Goal: Complete application form

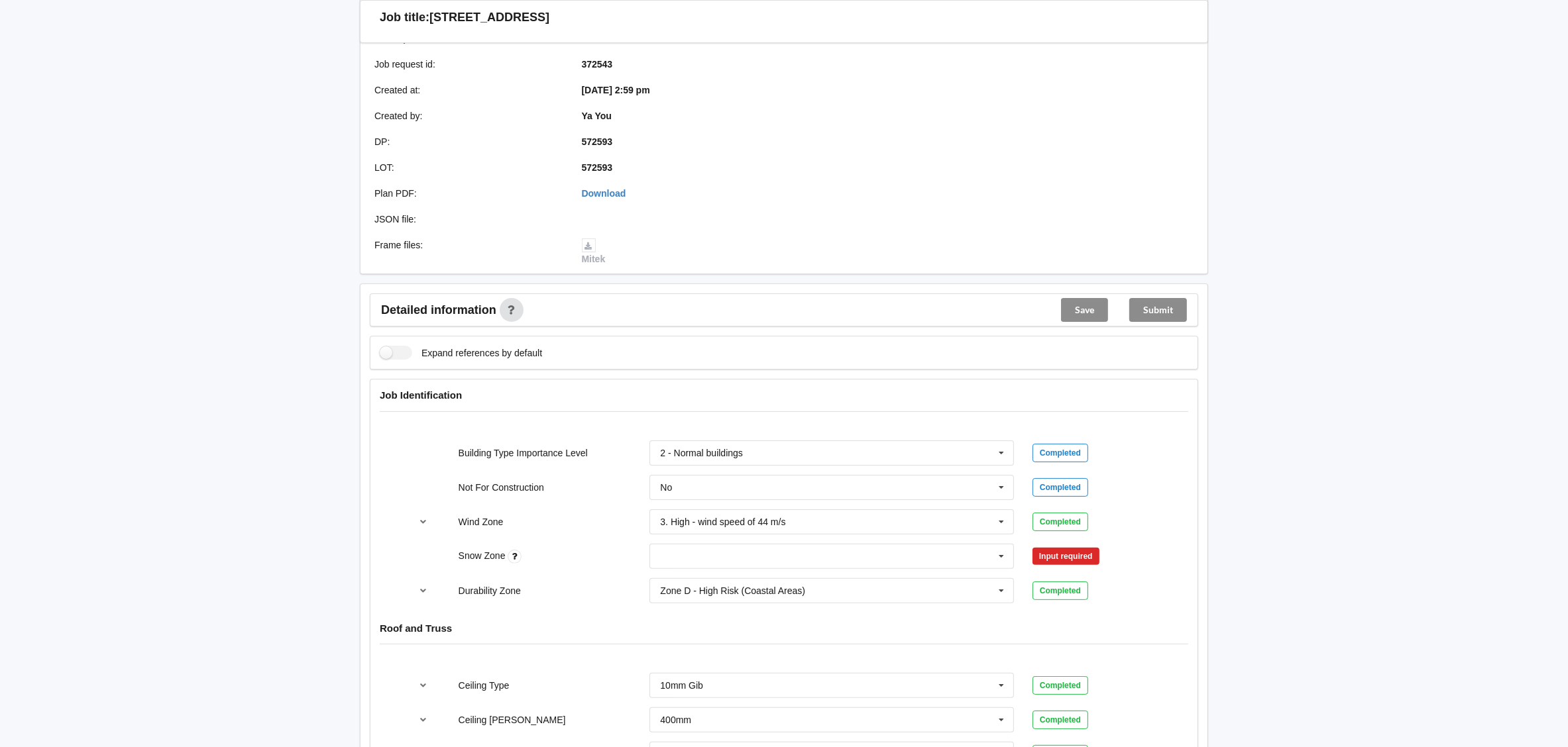
scroll to position [297, 0]
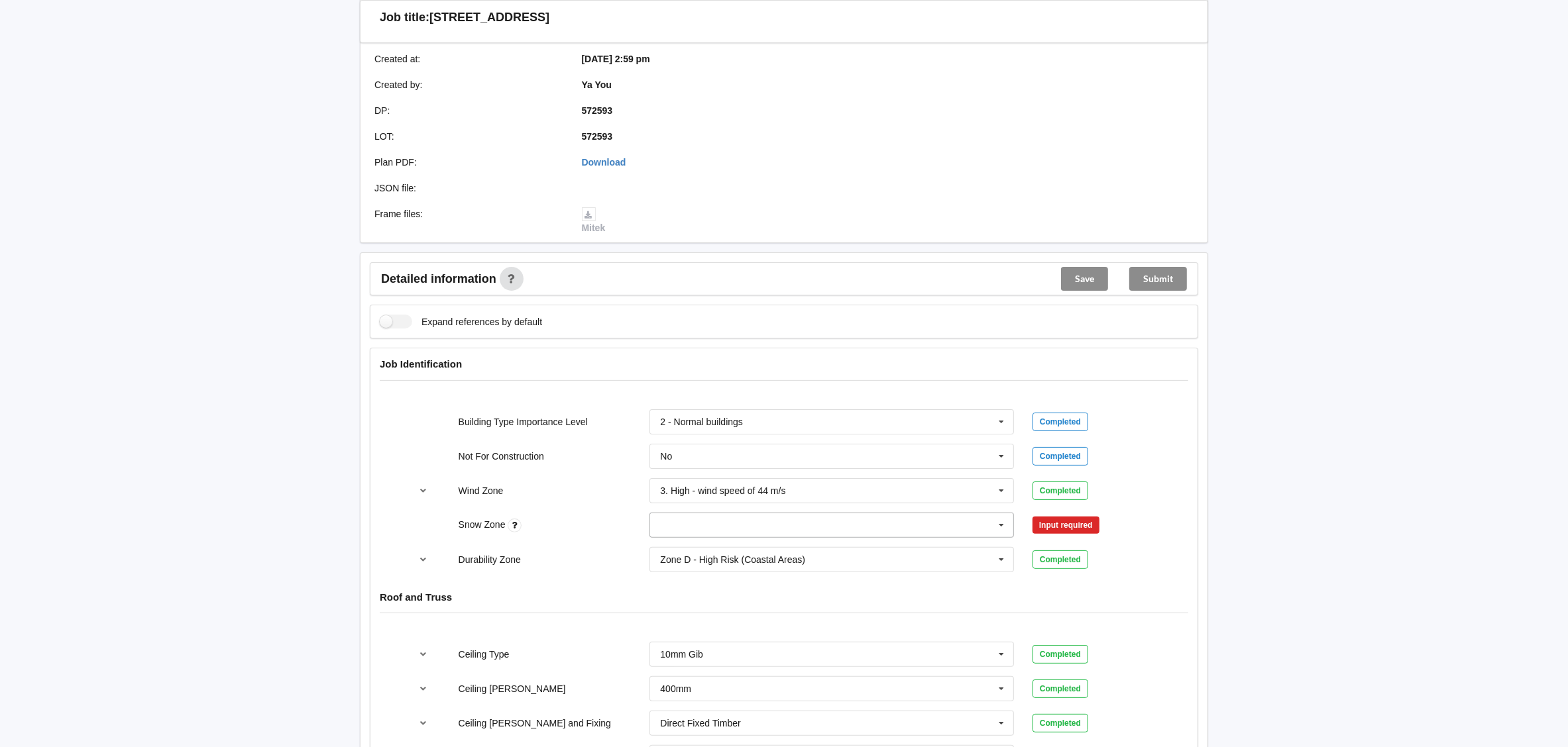
click at [743, 513] on input "text" at bounding box center [832, 525] width 363 height 24
click at [729, 537] on div "N0" at bounding box center [831, 549] width 363 height 24
click at [729, 548] on input "text" at bounding box center [832, 560] width 363 height 24
click at [1090, 517] on button "Confirm input" at bounding box center [1071, 524] width 79 height 22
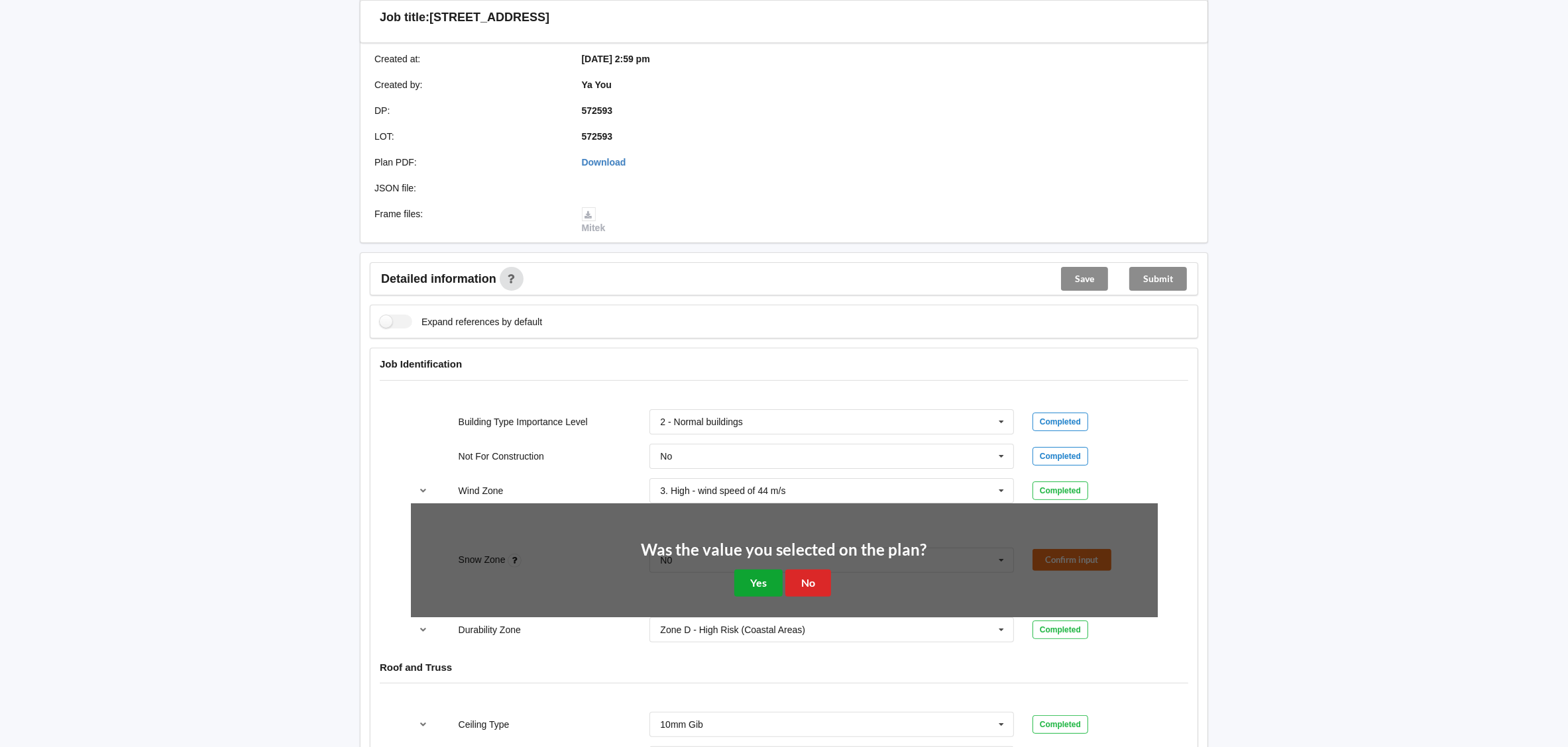
click at [752, 569] on button "Yes" at bounding box center [758, 583] width 48 height 27
click at [752, 618] on div "Zone D - High Risk (Coastal Areas) Zone B - Low Risk (Inland Areas) Zone C - Me…" at bounding box center [831, 630] width 364 height 25
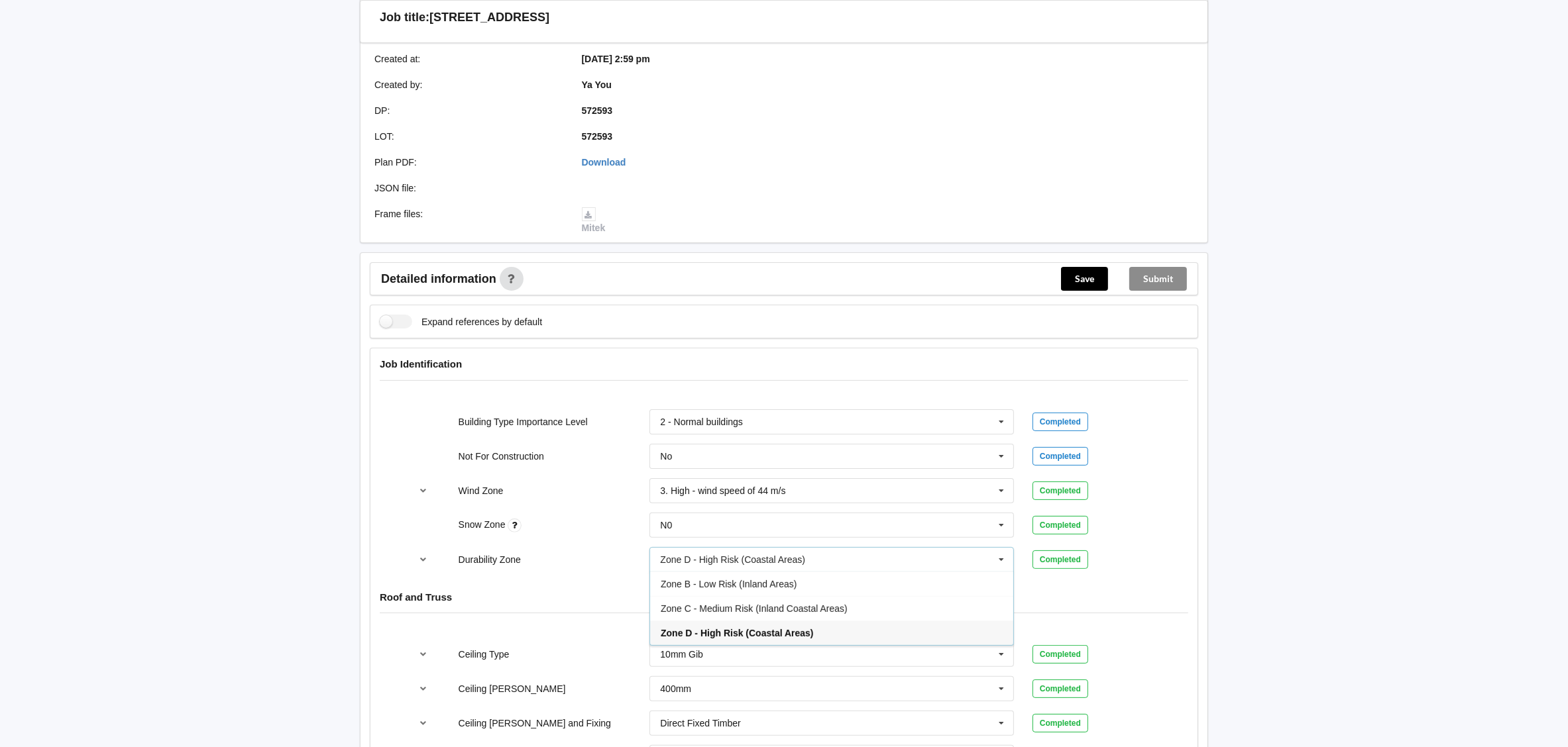
click at [1158, 594] on div "Roof and Truss" at bounding box center [784, 606] width 827 height 51
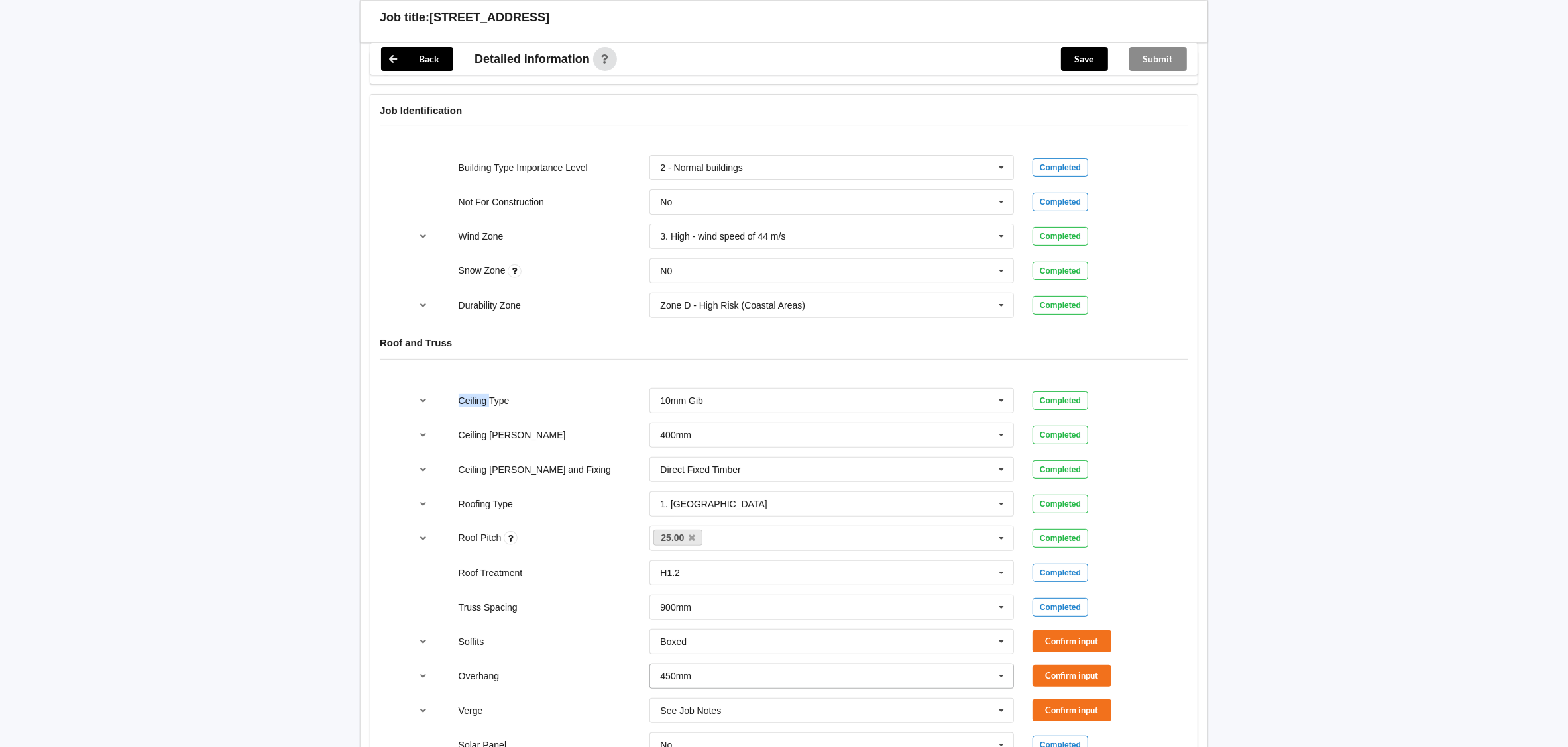
scroll to position [595, 0]
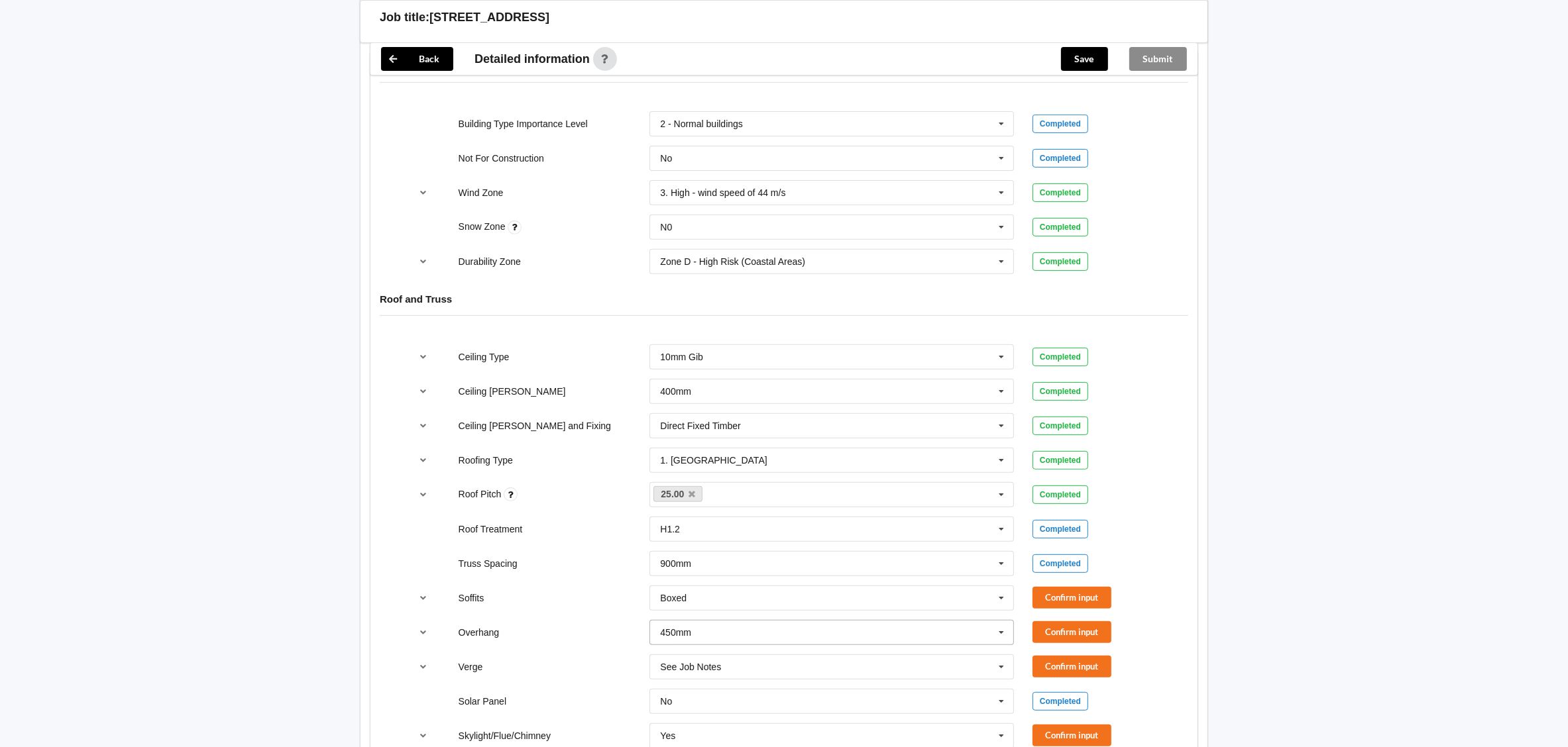
click at [839, 622] on input "text" at bounding box center [832, 632] width 363 height 24
click at [805, 596] on div "See Job Notes" at bounding box center [831, 608] width 363 height 24
click at [805, 596] on input "text" at bounding box center [832, 598] width 363 height 24
click at [737, 573] on div "See Job Notes" at bounding box center [831, 574] width 363 height 24
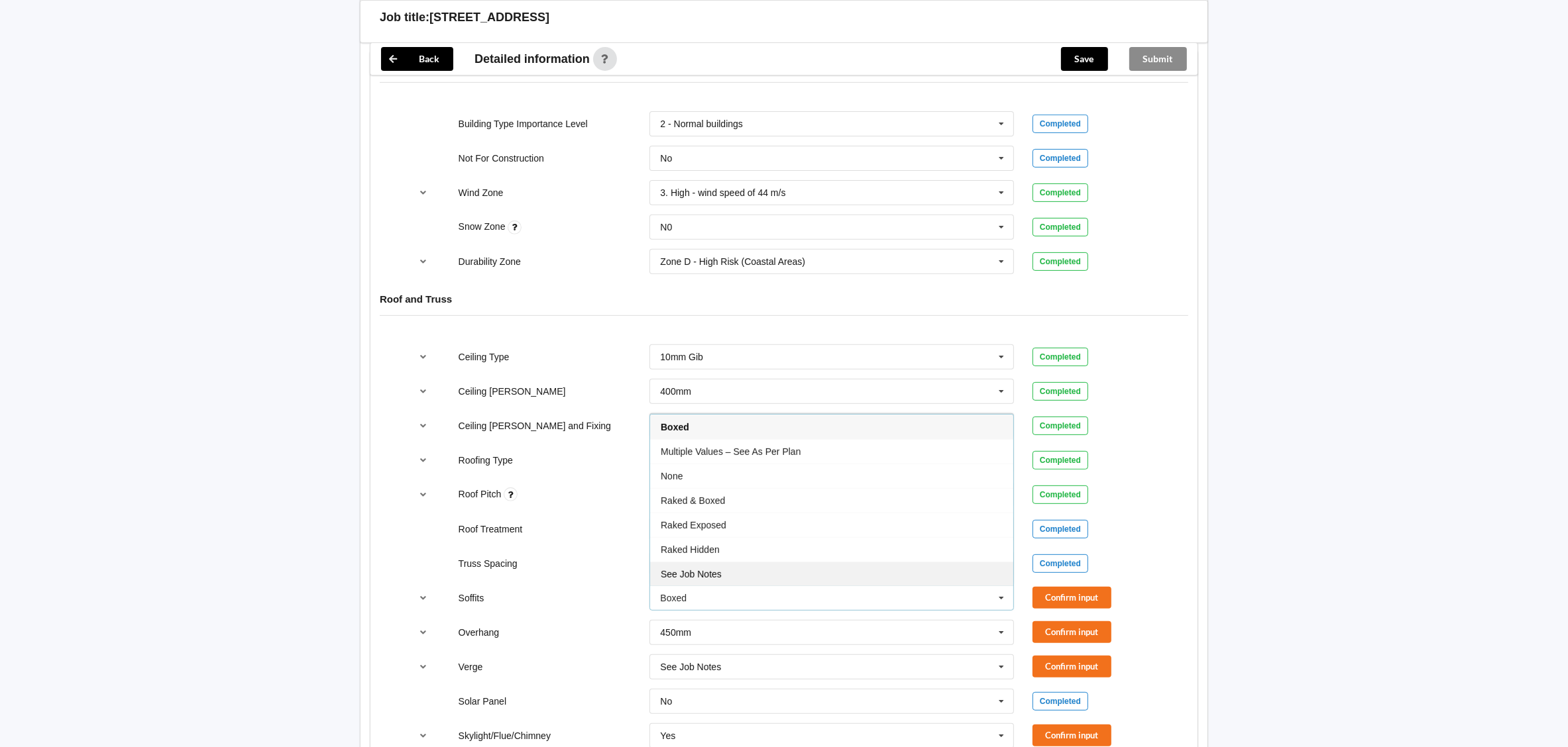
drag, startPoint x: 737, startPoint y: 573, endPoint x: 984, endPoint y: 590, distance: 247.6
click at [737, 576] on div "Boxed Boxed Multiple Values – See As Per Plan None Raked & Boxed Raked Exposed …" at bounding box center [832, 598] width 383 height 44
click at [740, 621] on input "text" at bounding box center [832, 632] width 363 height 24
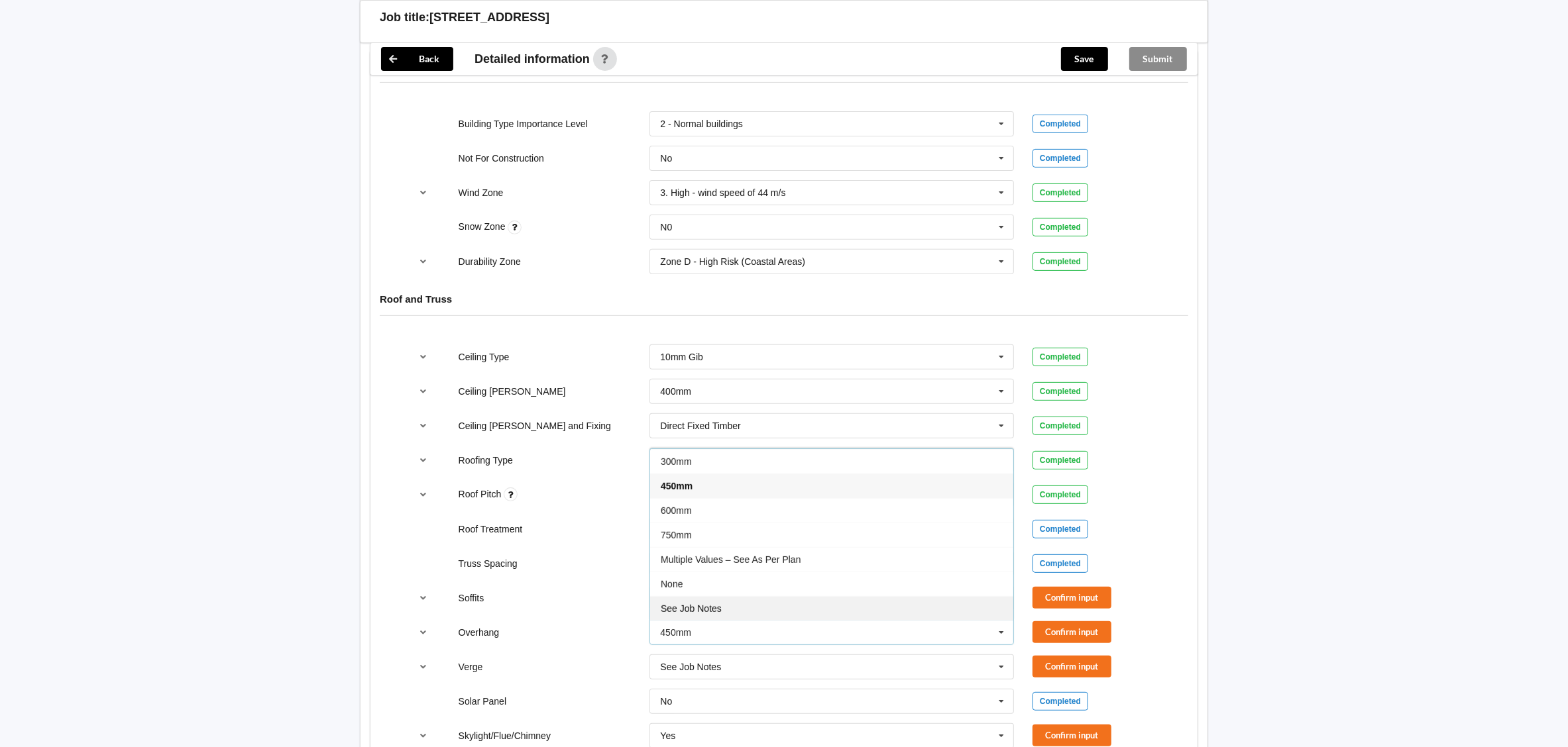
click at [733, 600] on div "See Job Notes" at bounding box center [831, 608] width 363 height 24
click at [733, 600] on input "text" at bounding box center [832, 598] width 363 height 24
click at [789, 565] on div "See Job Notes" at bounding box center [831, 574] width 363 height 24
click at [1034, 588] on button "Confirm input" at bounding box center [1071, 597] width 79 height 22
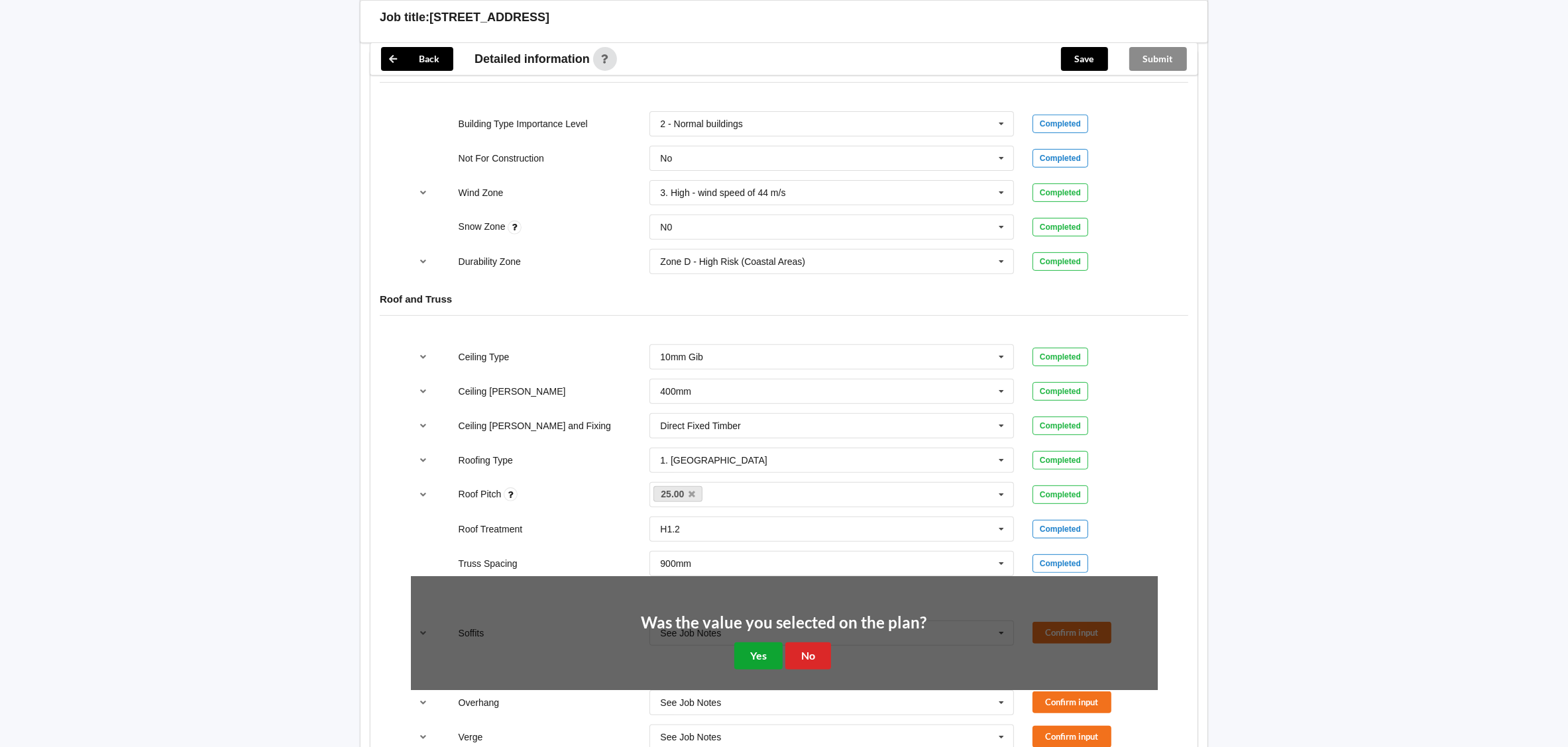
drag, startPoint x: 777, startPoint y: 647, endPoint x: 803, endPoint y: 636, distance: 28.2
click at [777, 647] on button "Yes" at bounding box center [758, 656] width 48 height 27
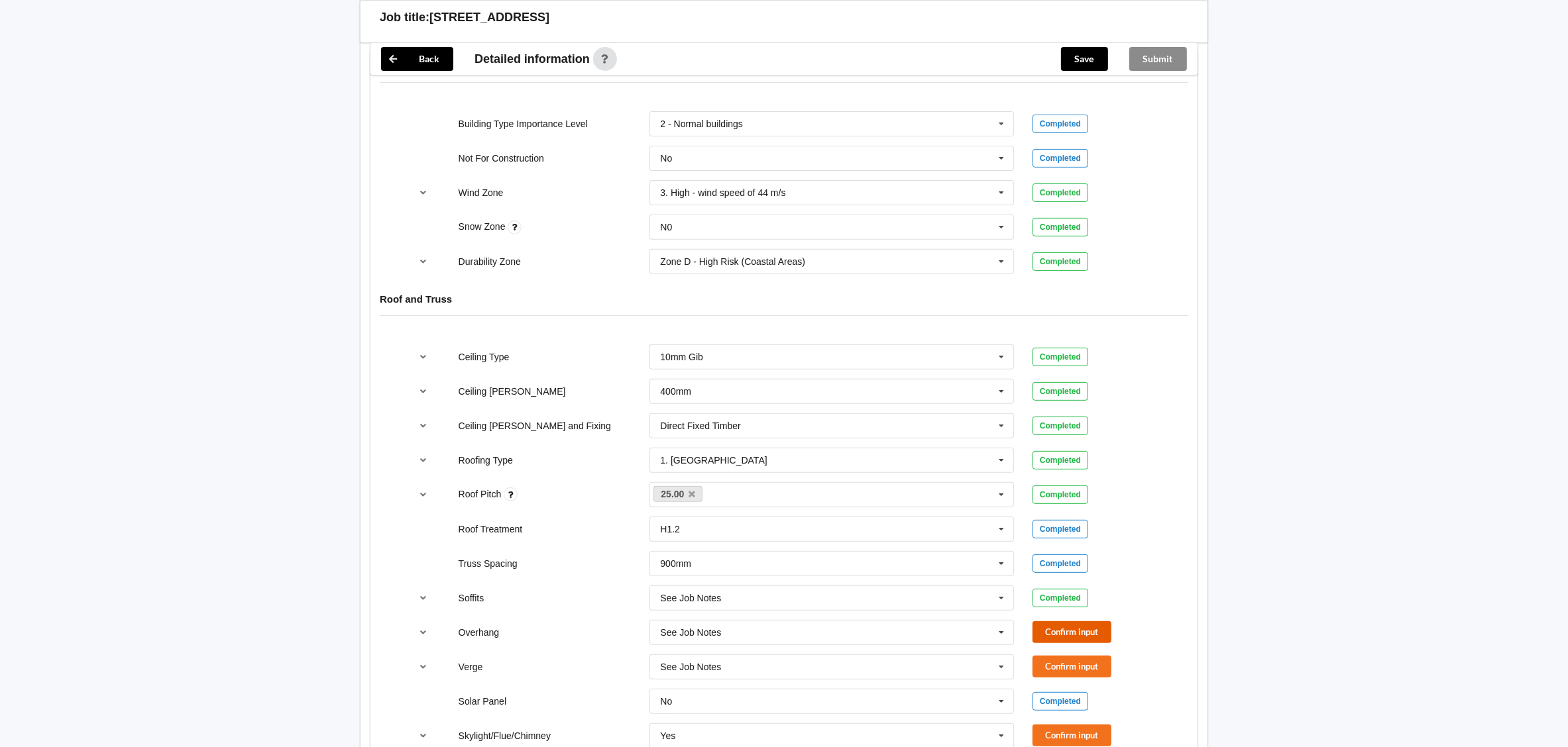
click at [1087, 629] on button "Confirm input" at bounding box center [1071, 631] width 79 height 22
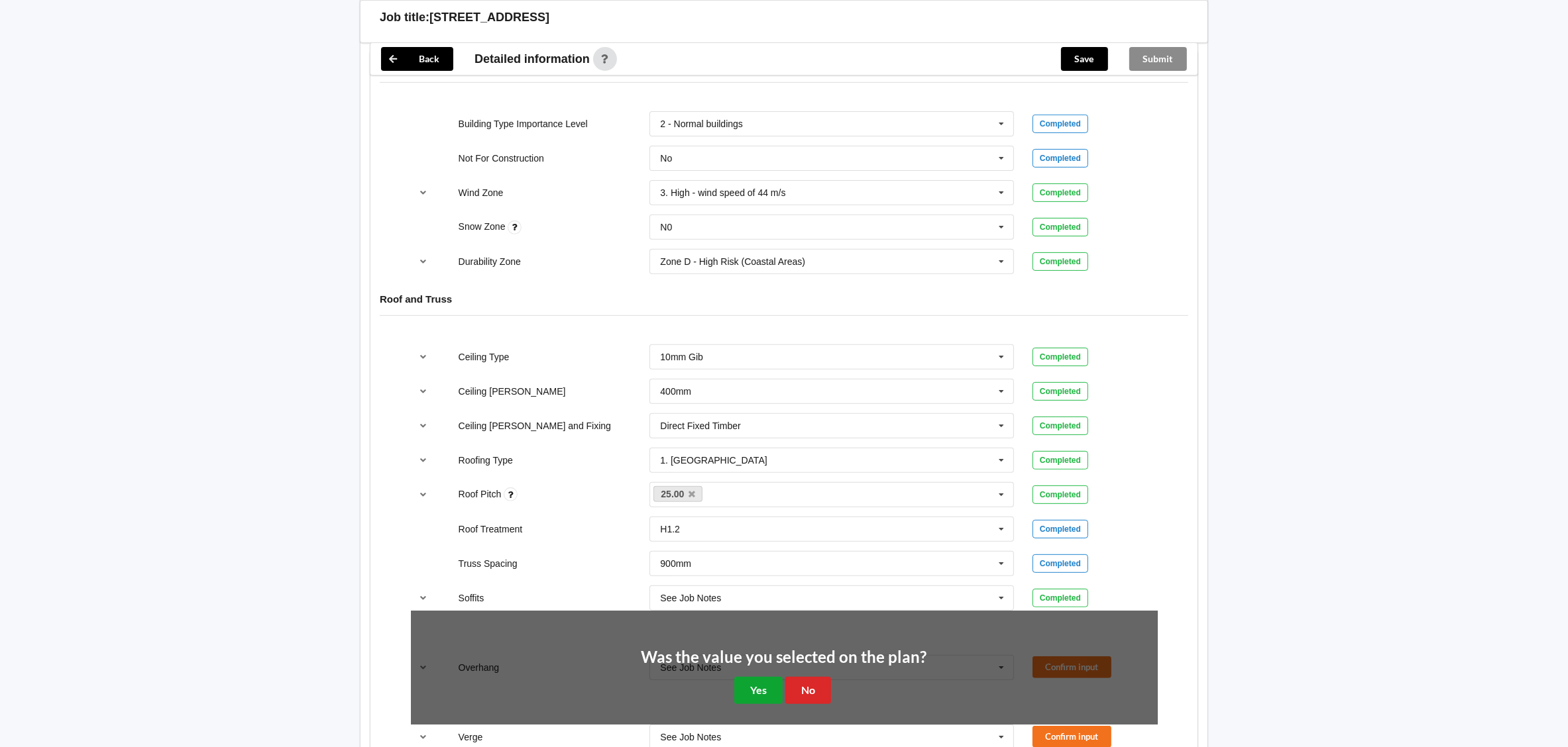
click at [760, 677] on button "Yes" at bounding box center [758, 690] width 48 height 27
click at [760, 725] on input "text" at bounding box center [832, 737] width 363 height 24
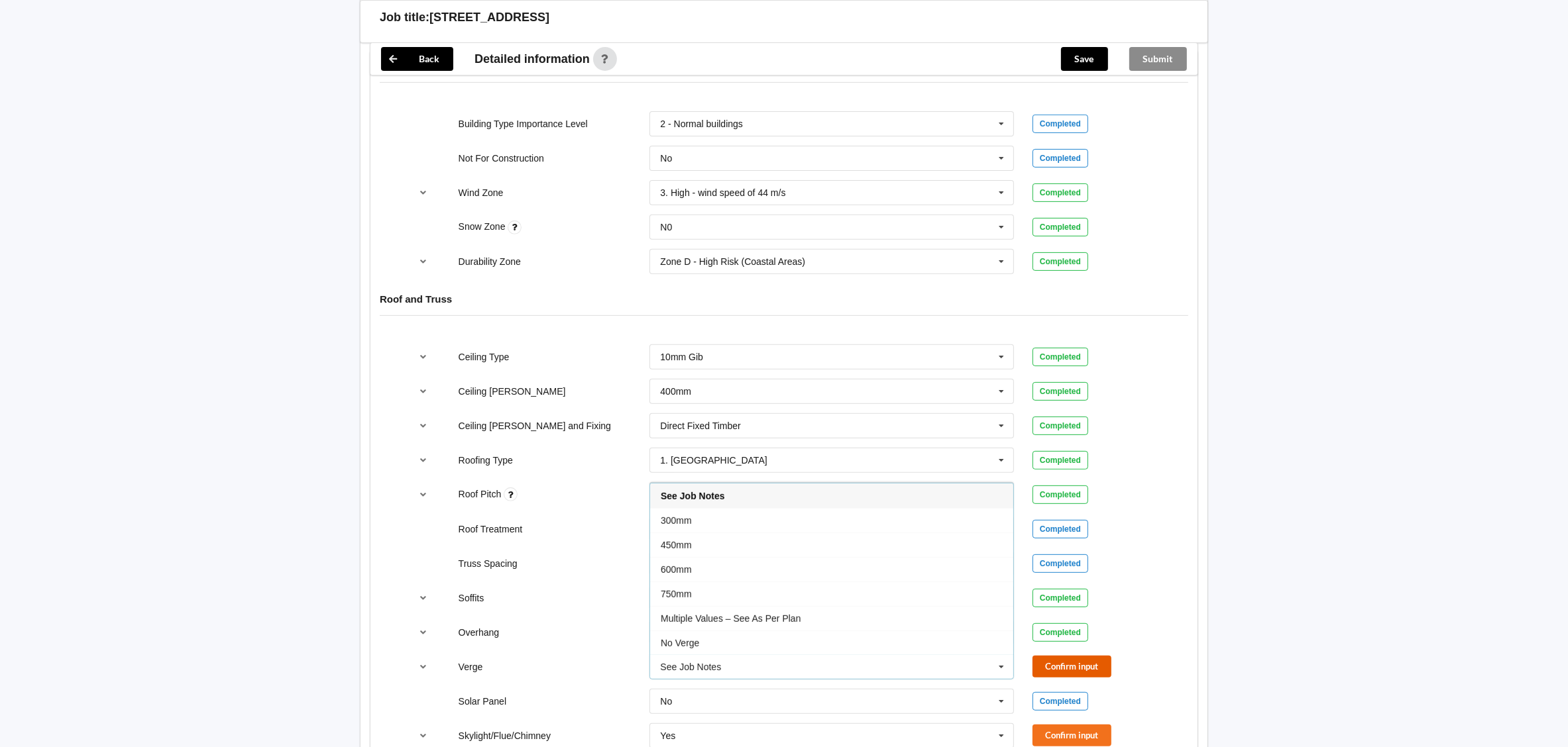
click at [1090, 663] on button "Confirm input" at bounding box center [1071, 666] width 79 height 22
click at [1090, 663] on div "Confirm input" at bounding box center [1095, 666] width 125 height 22
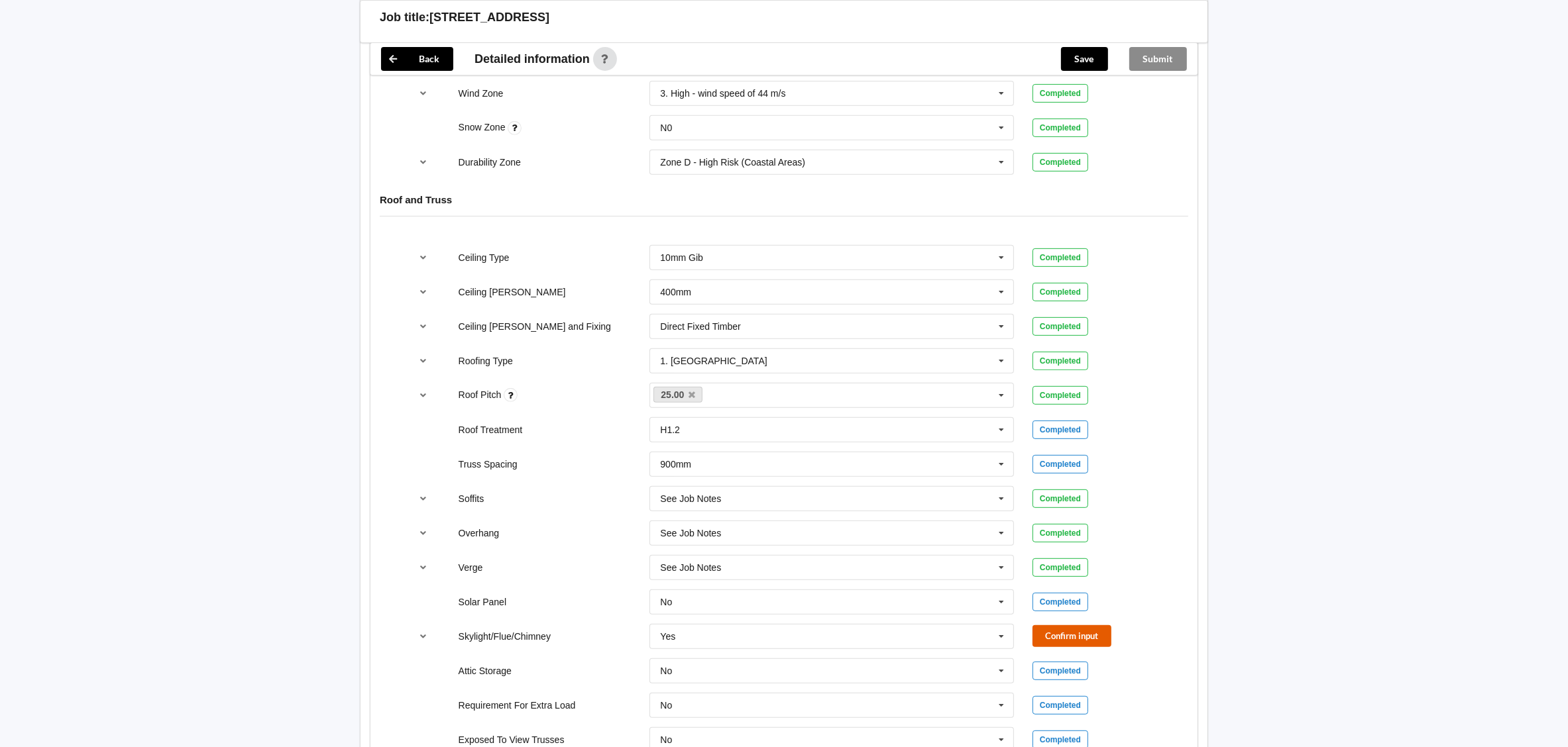
click at [1057, 625] on button "Confirm input" at bounding box center [1071, 636] width 79 height 22
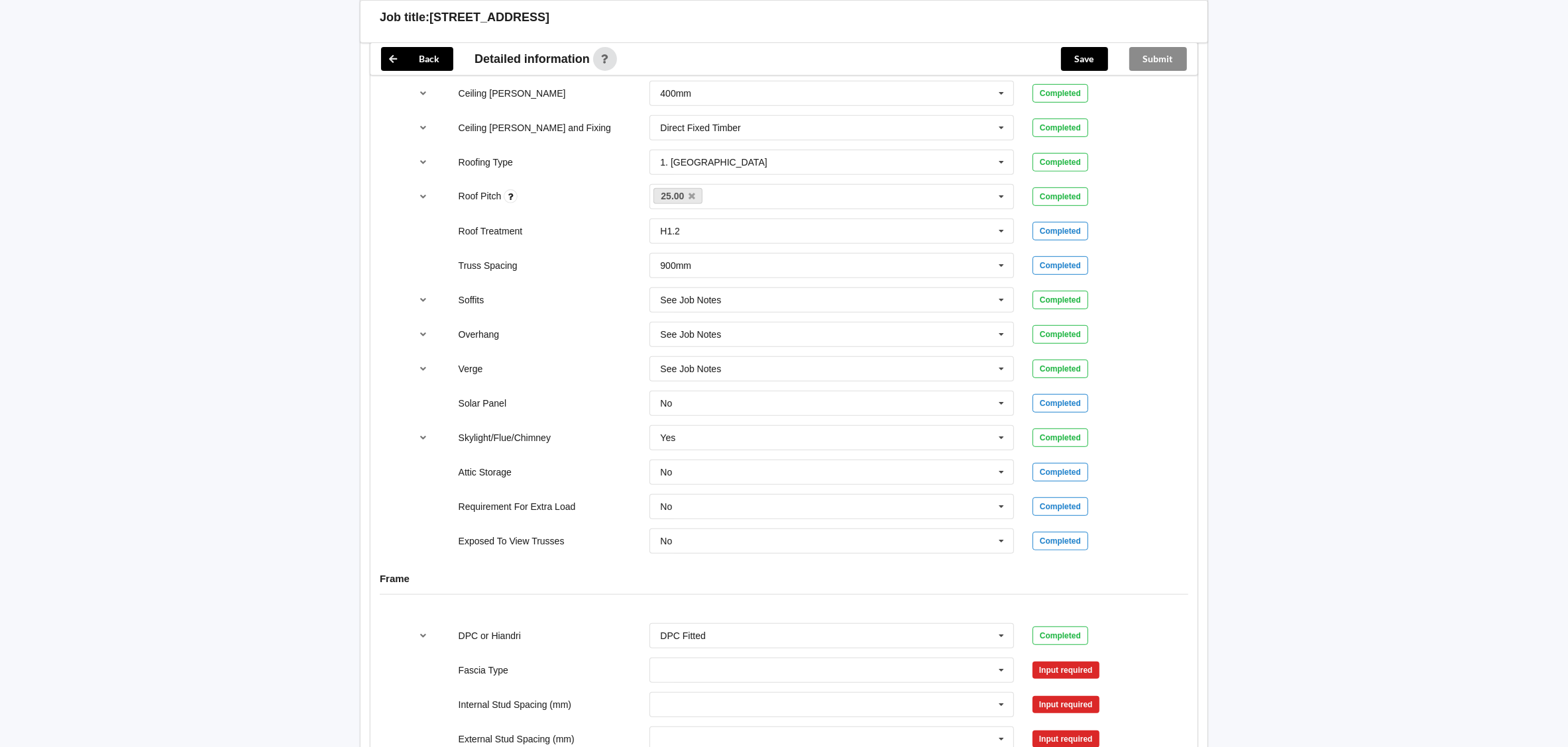
scroll to position [993, 0]
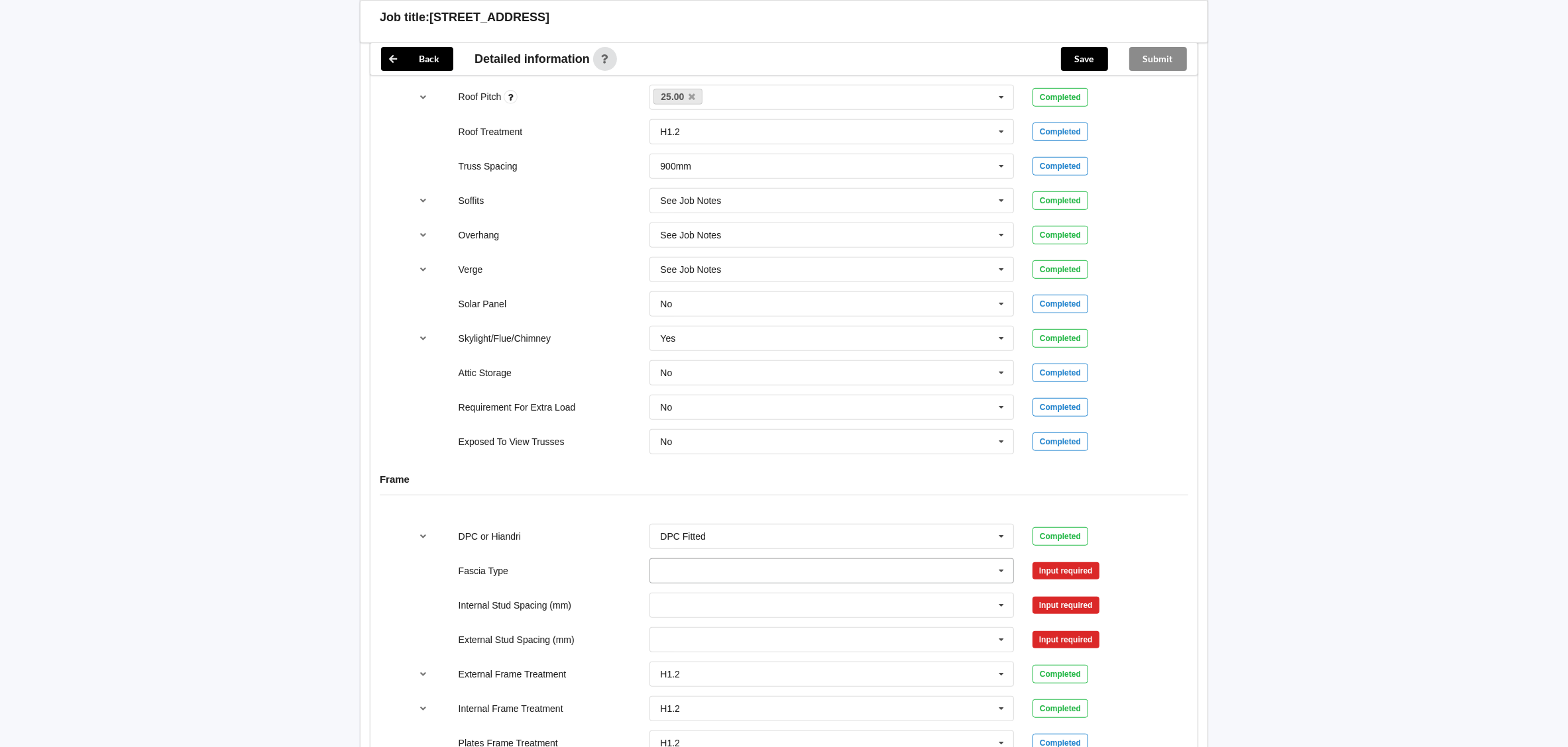
click at [737, 565] on input "text" at bounding box center [832, 571] width 363 height 24
click at [832, 459] on div "No Information" at bounding box center [831, 465] width 363 height 24
click at [832, 464] on div "Frame" at bounding box center [784, 489] width 827 height 51
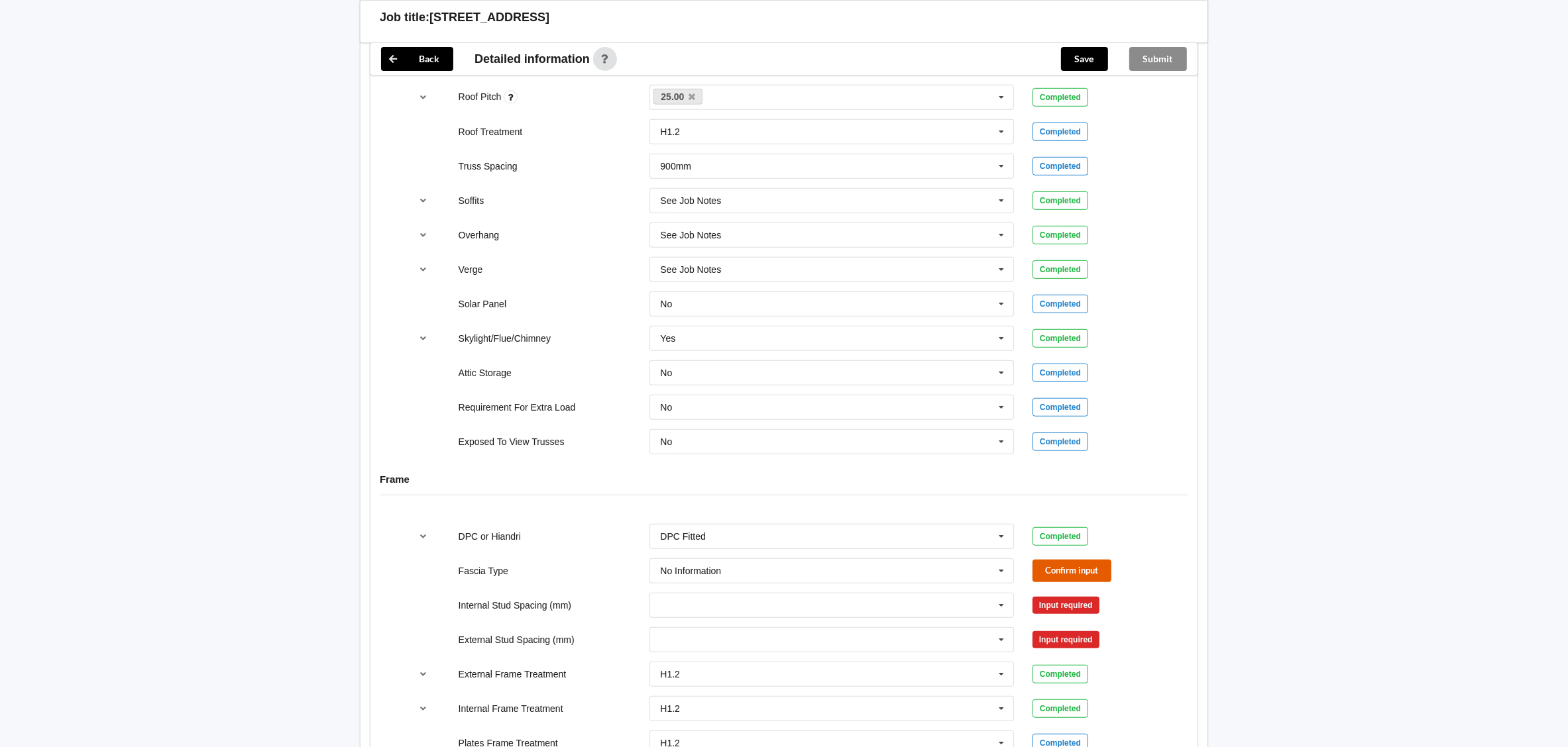
click at [1092, 566] on button "Confirm input" at bounding box center [1071, 570] width 79 height 22
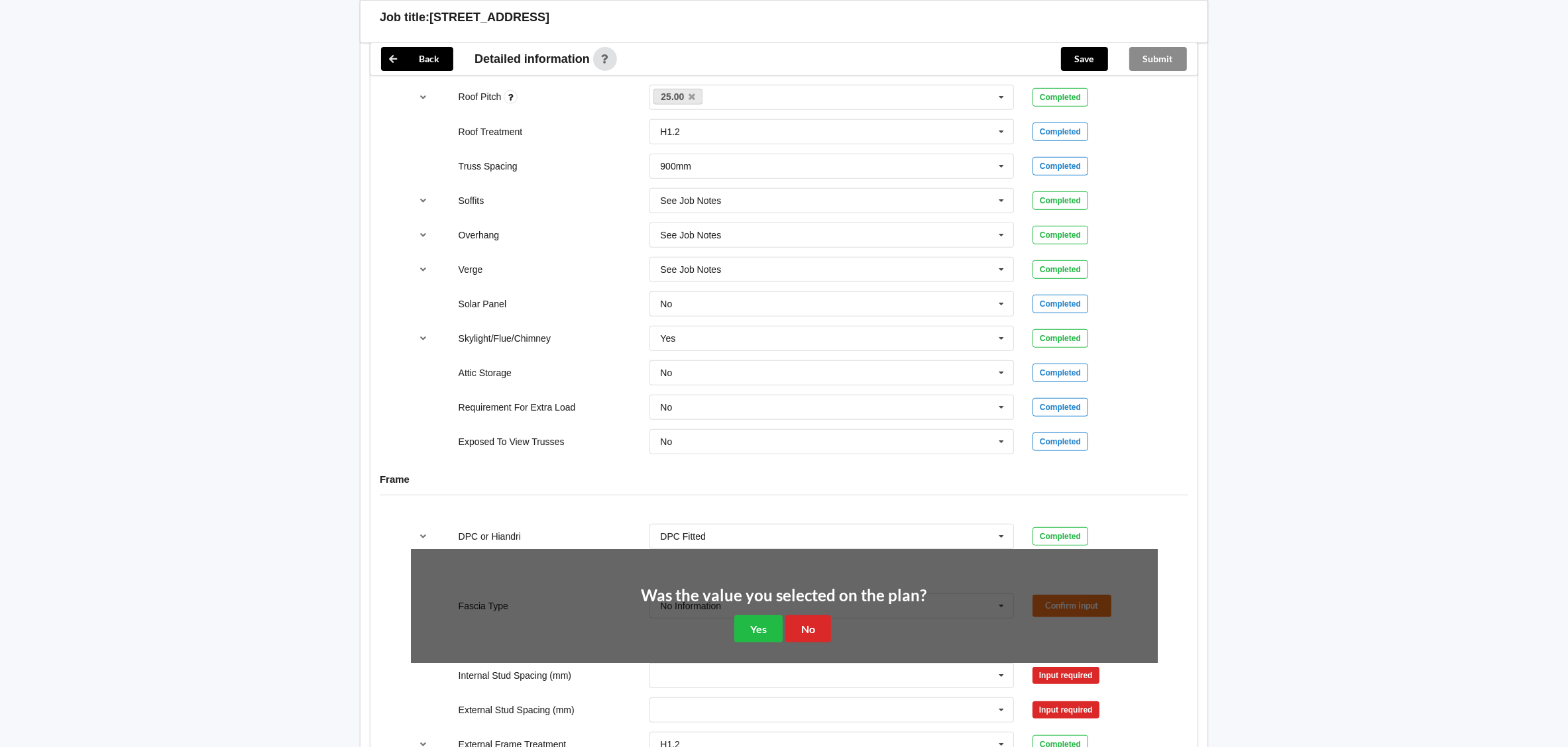
click at [747, 608] on div "Was the value you selected on the plan? Yes No" at bounding box center [784, 615] width 286 height 55
click at [750, 618] on button "Yes" at bounding box center [758, 629] width 48 height 27
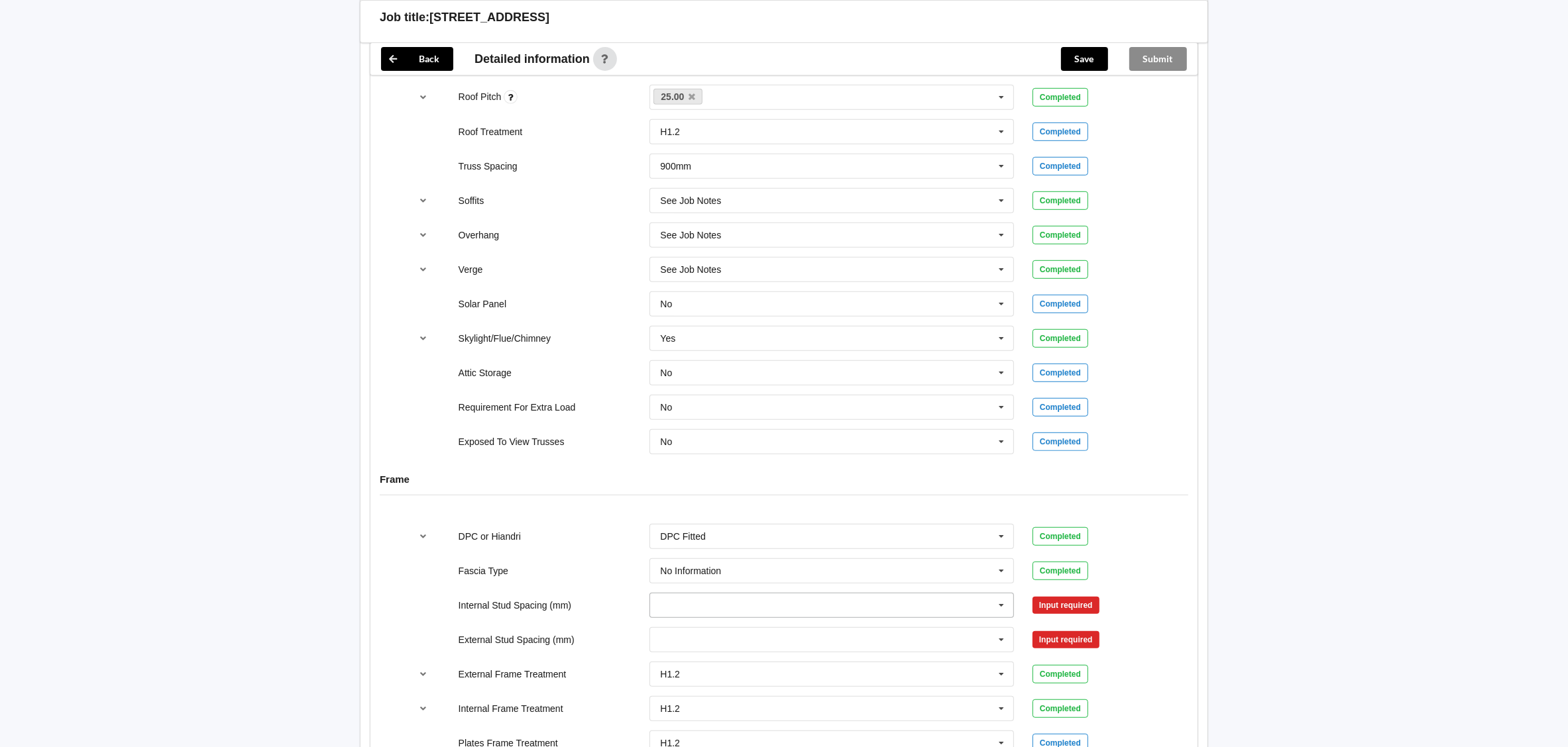
click at [747, 600] on input "text" at bounding box center [832, 605] width 363 height 24
click at [734, 577] on div "See Job Notes" at bounding box center [831, 581] width 363 height 24
click at [729, 630] on input "text" at bounding box center [832, 640] width 363 height 24
click at [732, 588] on span "Multiple Values – See As Per Plan" at bounding box center [731, 590] width 140 height 10
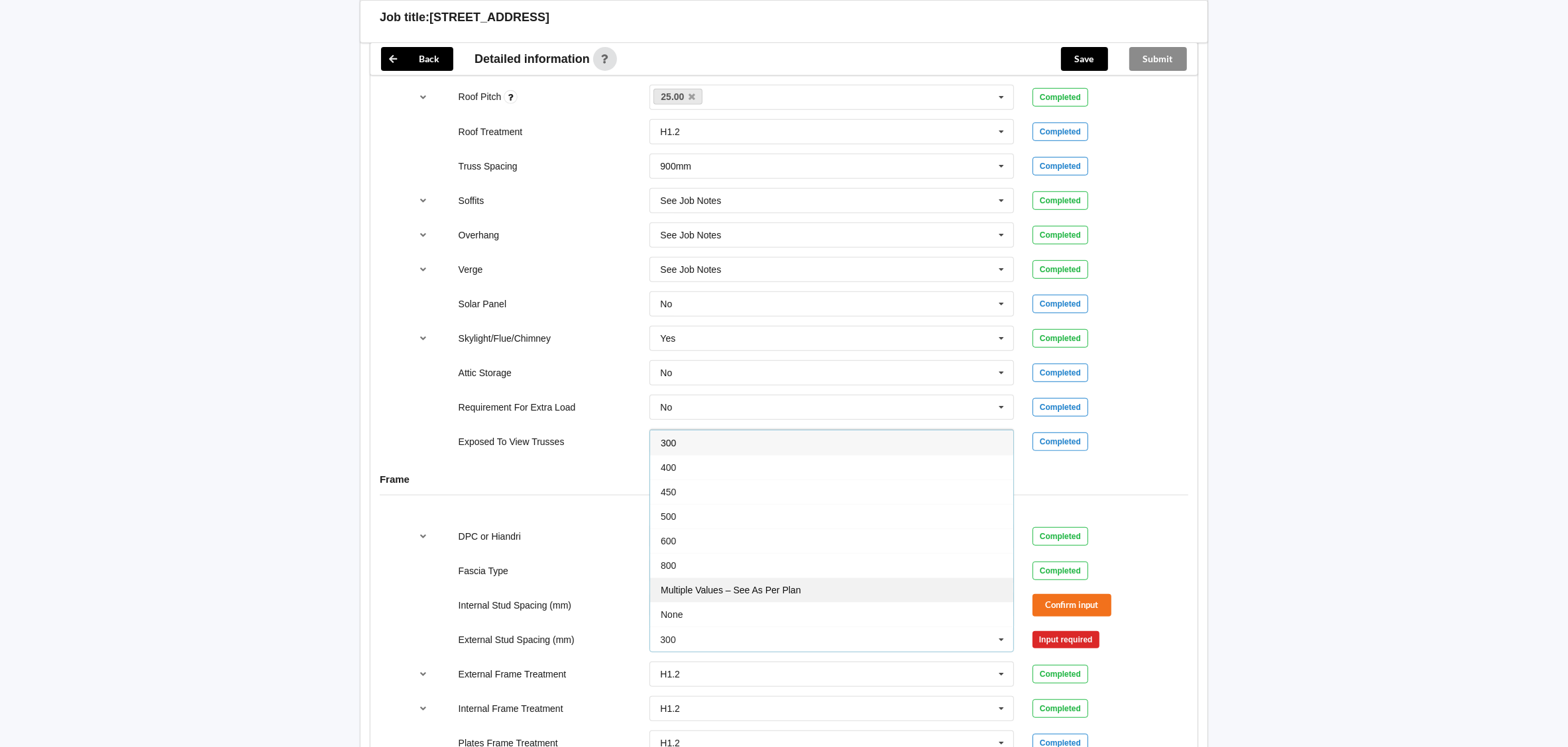
click at [732, 593] on input "text" at bounding box center [832, 605] width 363 height 24
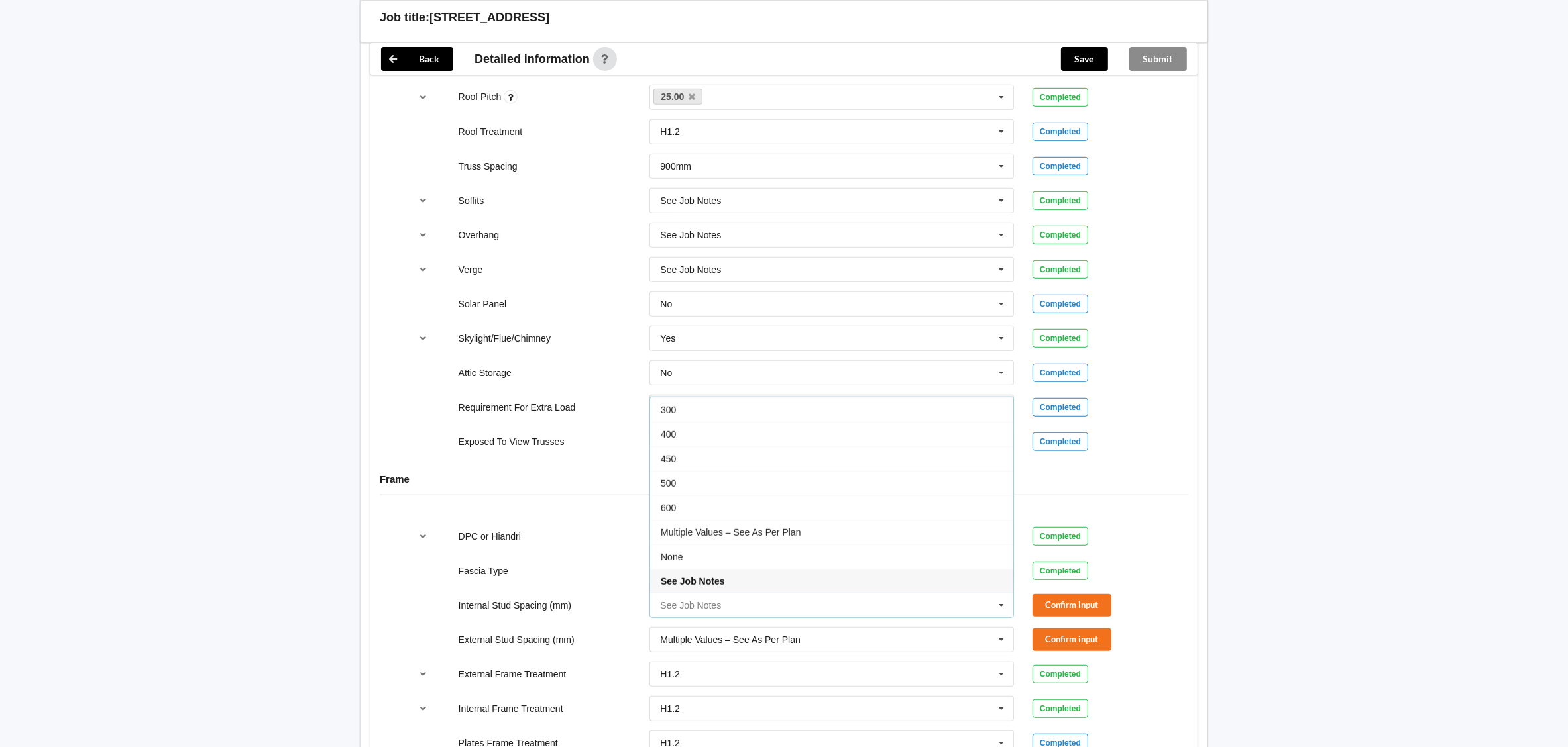
click at [730, 600] on input "text" at bounding box center [832, 605] width 363 height 24
click at [720, 527] on span "Multiple Values – See As Per Plan" at bounding box center [731, 532] width 140 height 10
click at [1071, 606] on button "Confirm input" at bounding box center [1071, 604] width 79 height 22
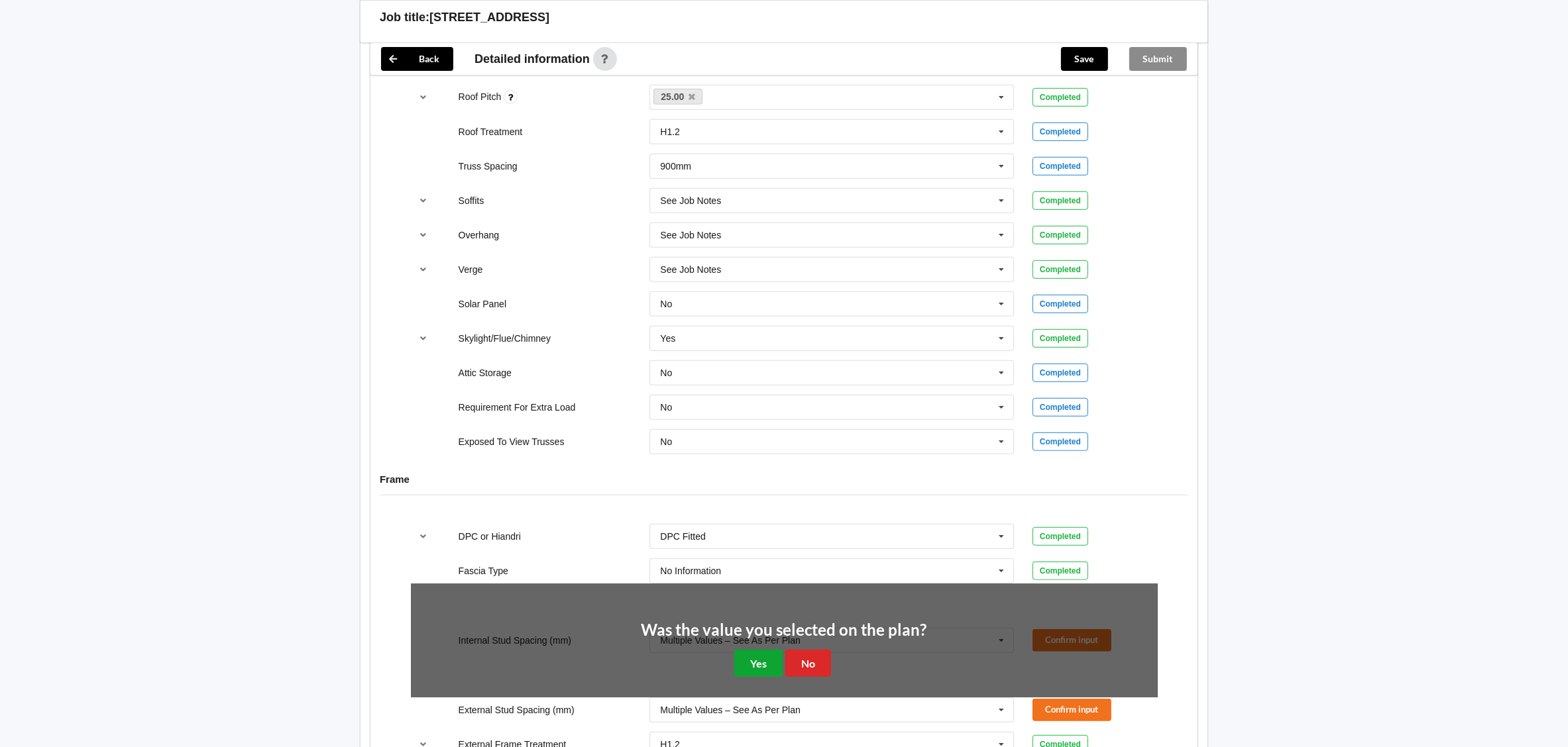
click at [747, 656] on button "Yes" at bounding box center [758, 663] width 48 height 27
click at [747, 723] on div "H1.2 H1.2 H3.2 H3.2 to wet areas only See Job Notes" at bounding box center [832, 744] width 383 height 44
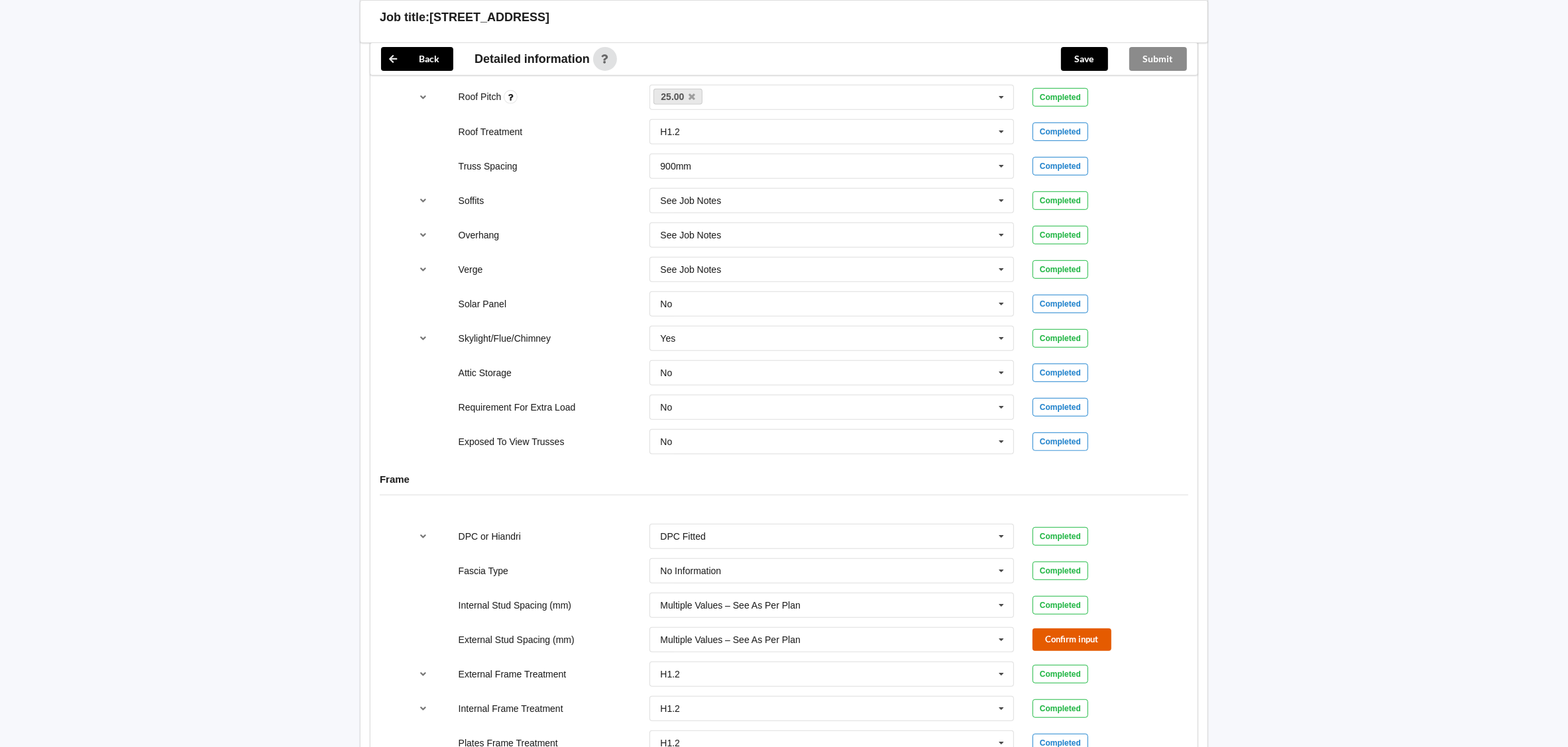
click at [1077, 637] on button "Confirm input" at bounding box center [1071, 639] width 79 height 22
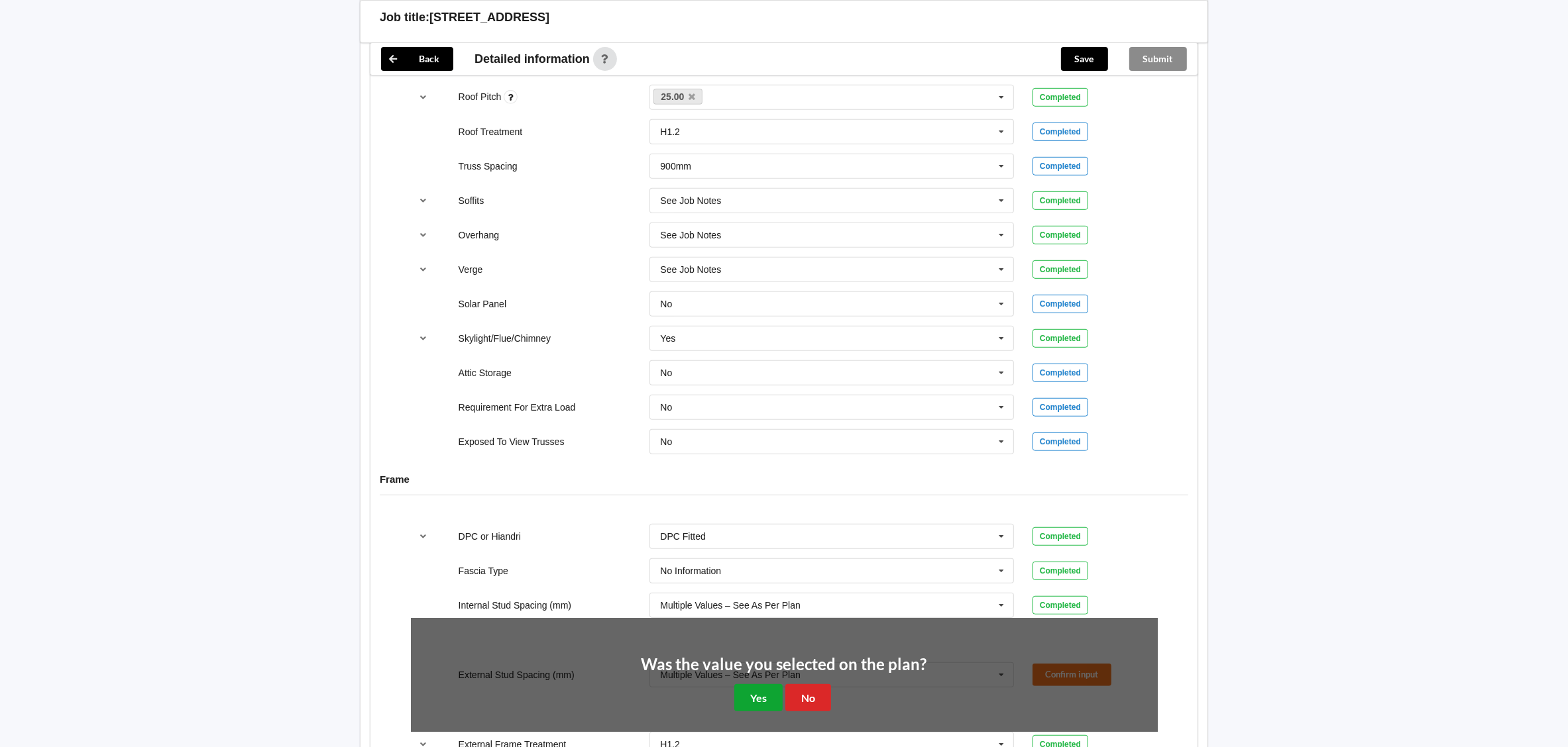
click at [770, 696] on button "Yes" at bounding box center [758, 698] width 48 height 27
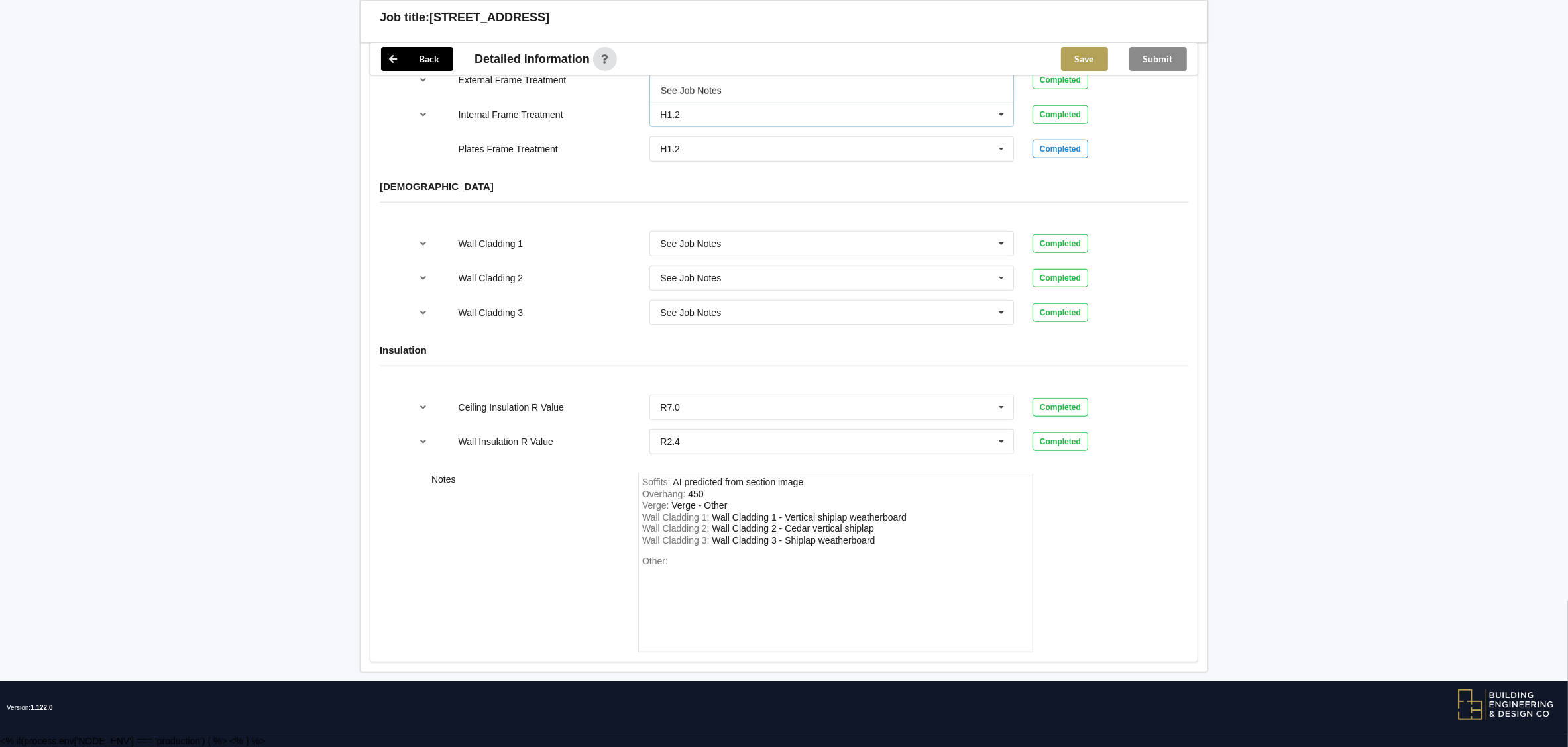
click at [1069, 57] on button "Save" at bounding box center [1085, 59] width 47 height 24
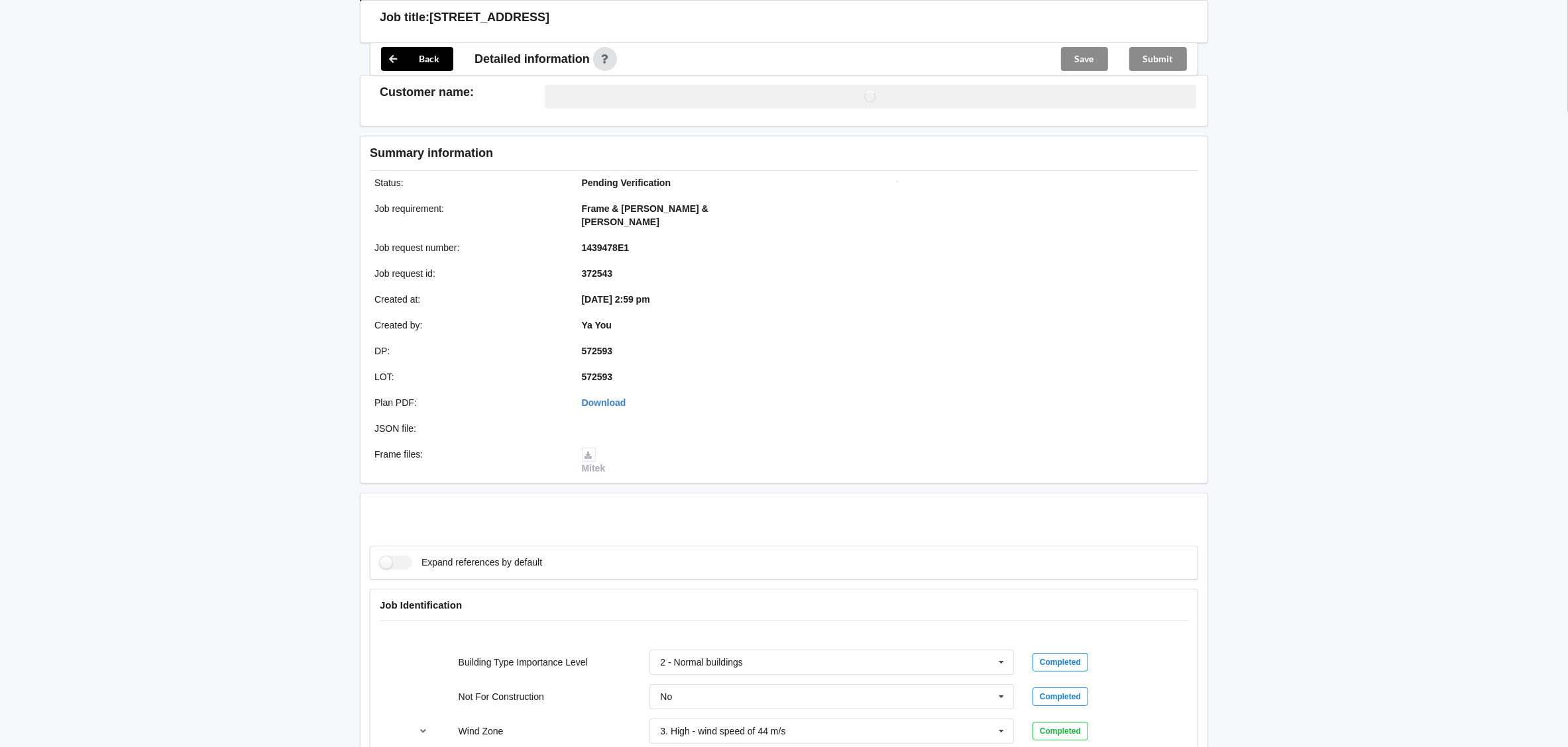
scroll to position [1587, 0]
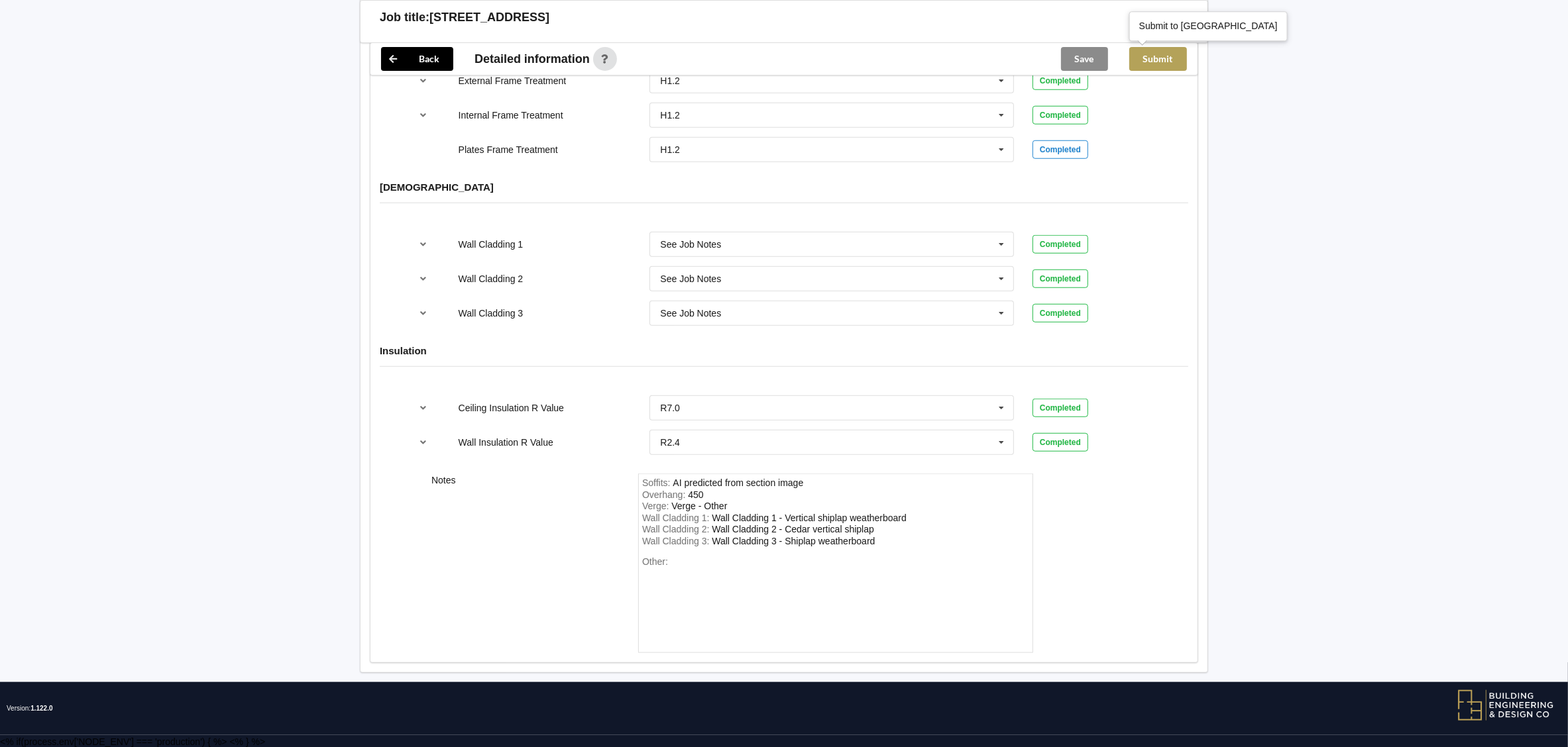
click at [1165, 68] on button "Submit" at bounding box center [1158, 59] width 58 height 24
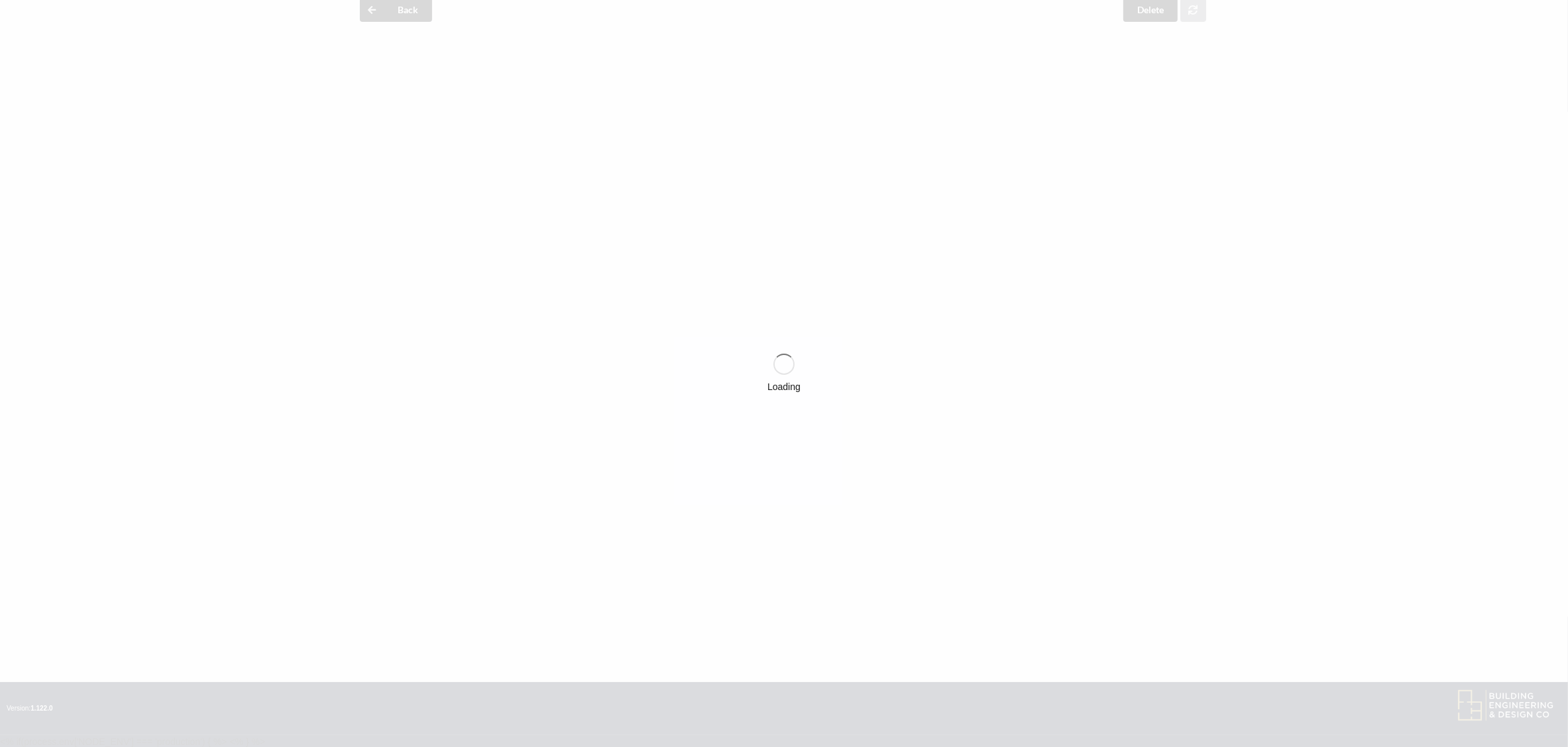
scroll to position [1525, 0]
